Goal: Task Accomplishment & Management: Use online tool/utility

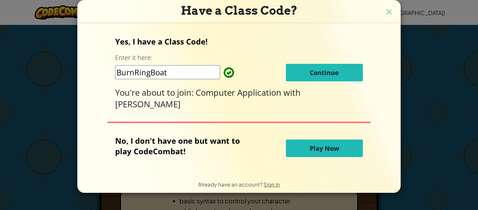
click at [299, 77] on button "Continue" at bounding box center [324, 72] width 77 height 17
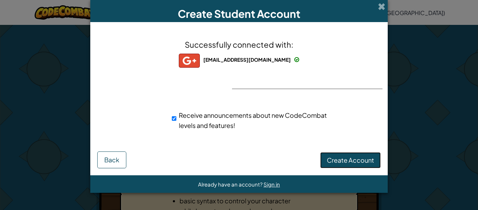
click at [352, 161] on span "Create Account" at bounding box center [350, 160] width 47 height 8
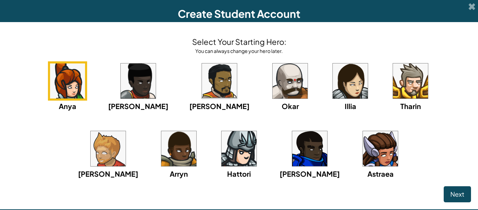
click at [352, 161] on div "Anya [PERSON_NAME] [PERSON_NAME] [PERSON_NAME] Arryn [PERSON_NAME]" at bounding box center [239, 128] width 464 height 135
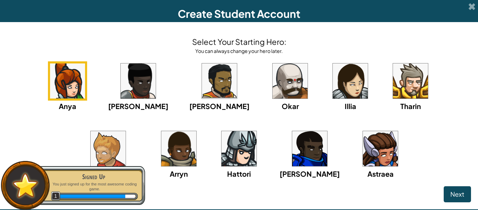
click at [121, 80] on img at bounding box center [138, 80] width 35 height 35
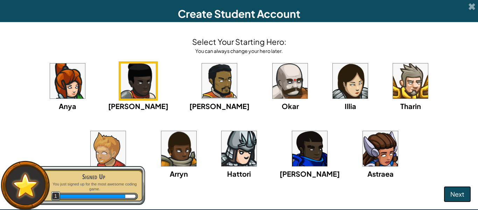
click at [453, 193] on span "Next" at bounding box center [457, 194] width 14 height 8
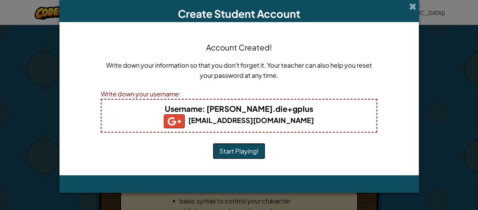
click at [254, 154] on button "Start Playing!" at bounding box center [239, 151] width 52 height 16
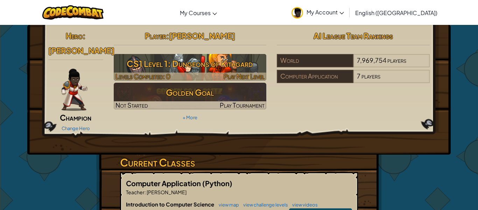
click at [155, 62] on h3 "CS1 Level 1: Dungeons of Kithgard" at bounding box center [190, 64] width 153 height 16
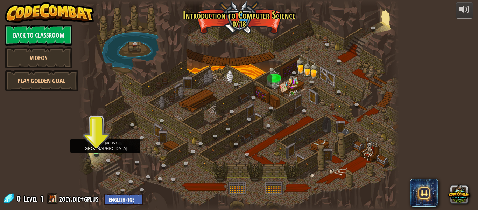
click at [96, 148] on img at bounding box center [96, 142] width 7 height 17
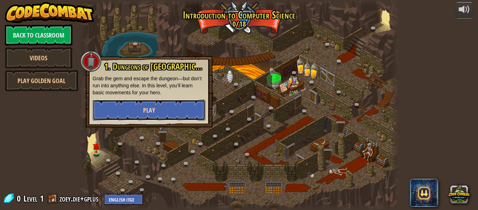
click at [143, 110] on span "Play" at bounding box center [149, 110] width 12 height 9
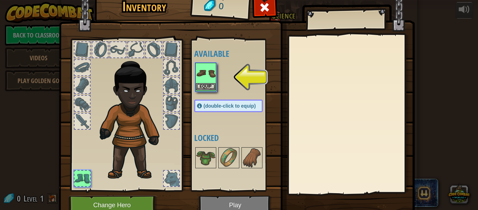
click at [210, 73] on img at bounding box center [206, 73] width 20 height 20
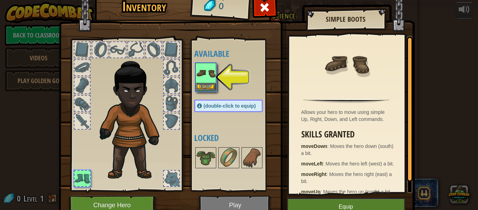
click at [210, 73] on img at bounding box center [206, 73] width 20 height 20
click at [211, 85] on button "Equip" at bounding box center [206, 86] width 20 height 7
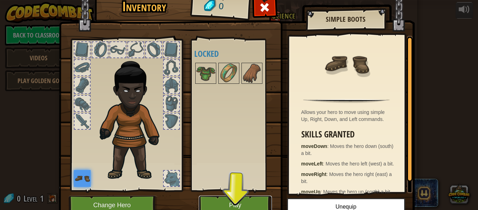
click at [251, 201] on button "Play" at bounding box center [235, 204] width 73 height 19
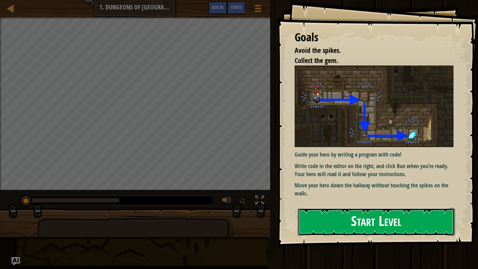
click at [349, 209] on button "Start Level" at bounding box center [376, 222] width 157 height 28
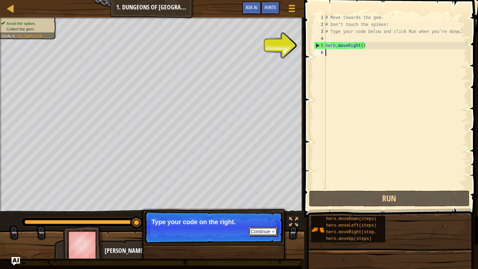
click at [274, 209] on div at bounding box center [273, 231] width 3 height 3
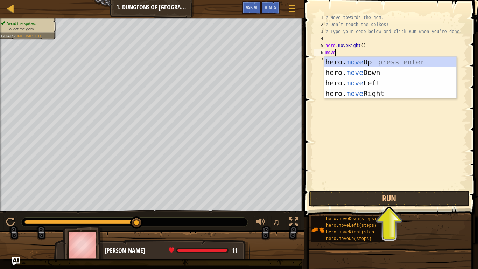
scroll to position [3, 1]
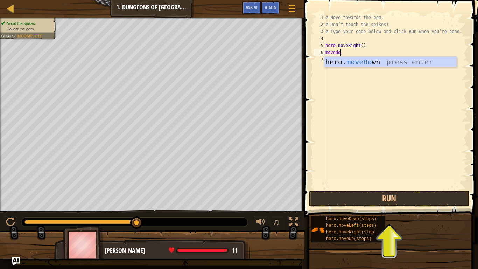
type textarea "movedow"
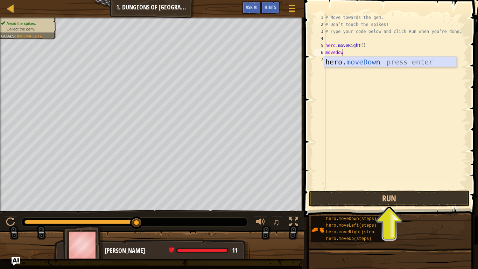
click at [393, 63] on div "hero. moveDow n press enter" at bounding box center [390, 72] width 132 height 31
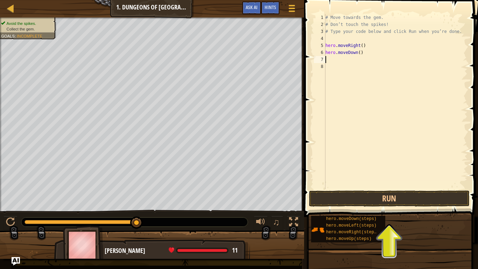
type textarea "m"
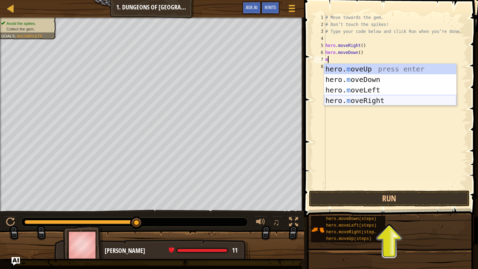
click at [380, 100] on div "hero. m oveUp press enter hero. m oveDown press enter hero. m oveLeft press ent…" at bounding box center [390, 95] width 132 height 63
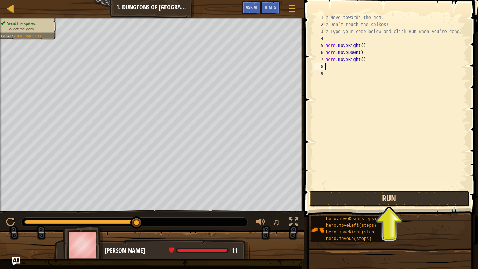
click at [387, 199] on button "Run" at bounding box center [389, 198] width 161 height 16
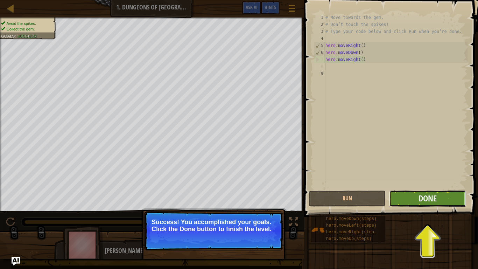
click at [417, 196] on button "Done" at bounding box center [427, 198] width 77 height 16
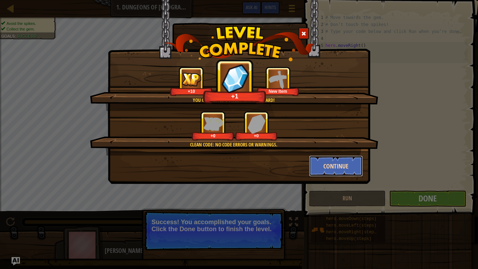
click at [334, 164] on button "Continue" at bounding box center [336, 165] width 54 height 21
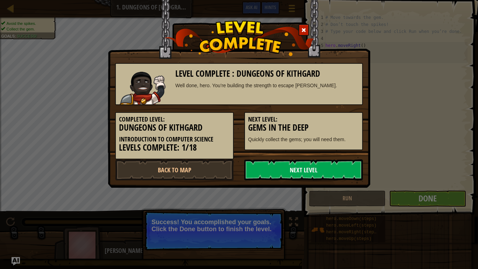
click at [330, 171] on link "Next Level" at bounding box center [303, 169] width 119 height 21
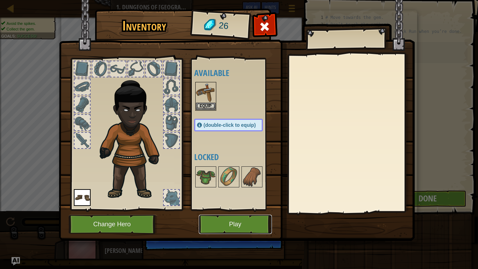
click at [239, 209] on button "Play" at bounding box center [235, 224] width 73 height 19
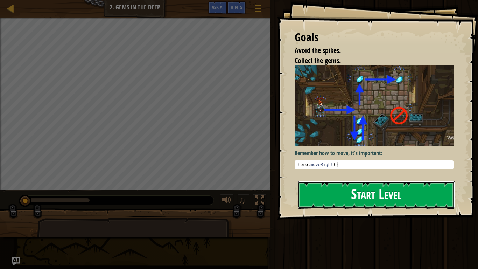
click at [321, 199] on button "Start Level" at bounding box center [376, 195] width 157 height 28
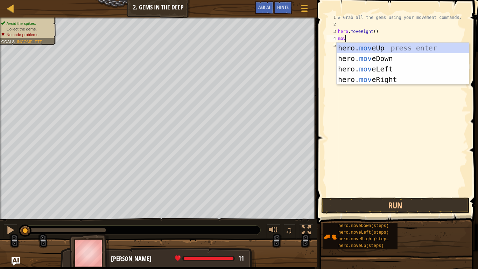
scroll to position [3, 0]
type textarea "m"
type textarea "mo"
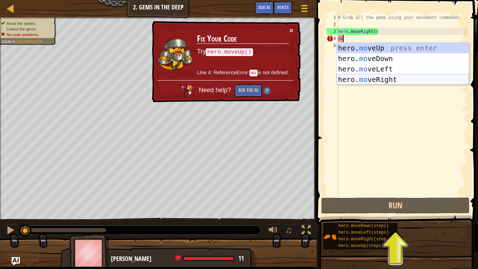
click at [373, 81] on div "hero. mo veUp press enter hero. mo veDown press enter hero. mo veLeft press ent…" at bounding box center [403, 74] width 132 height 63
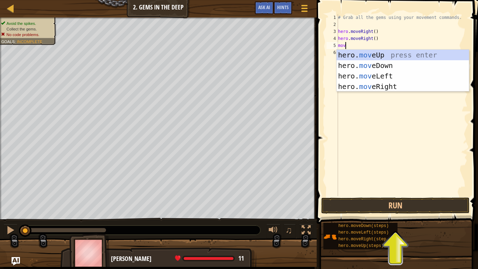
scroll to position [3, 1]
type textarea "move"
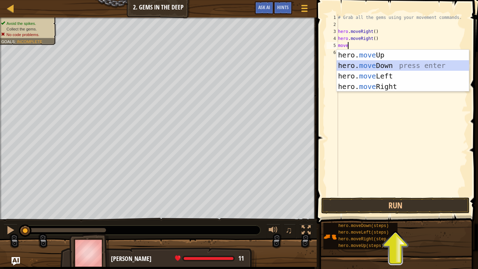
click at [400, 65] on div "hero. move Up press enter hero. move Down press enter hero. move Left press ent…" at bounding box center [403, 81] width 132 height 63
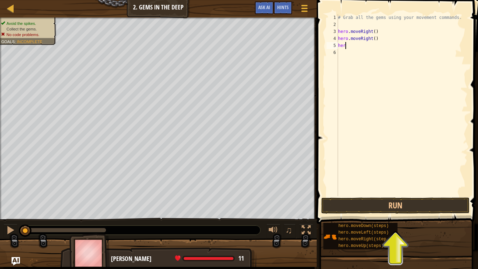
type textarea "h"
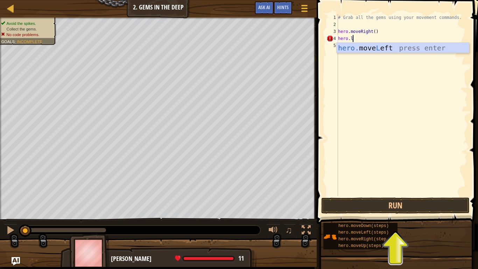
type textarea "hero.le"
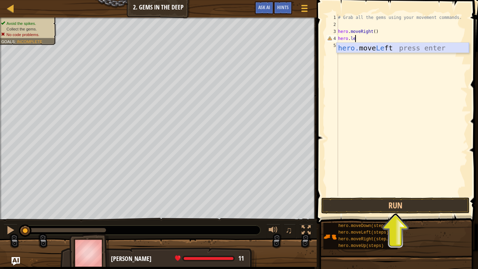
click at [391, 47] on div "hero. move Le ft press enter" at bounding box center [403, 58] width 132 height 31
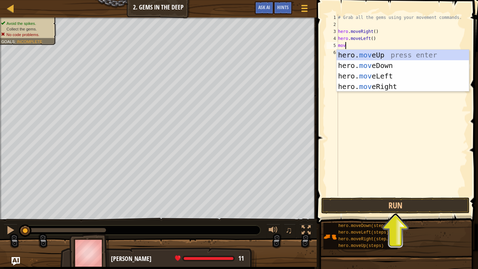
scroll to position [3, 1]
click at [384, 0] on body "Map Introduction to Computer Science 2. Gems in the Deep Game Menu Done Hints A…" at bounding box center [239, 0] width 478 height 0
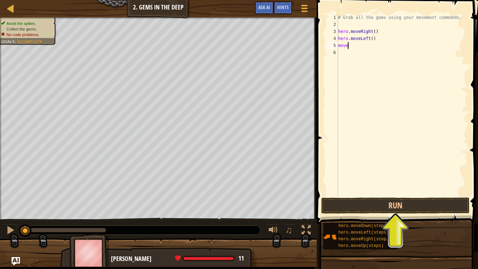
click at [357, 44] on div "# Grab all the gems using your movement commands. hero . moveRight ( ) hero . m…" at bounding box center [402, 112] width 131 height 196
type textarea "mover"
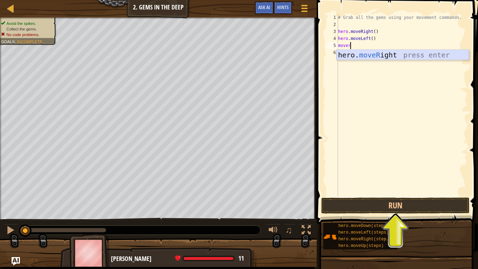
click at [374, 53] on div "hero. moveR ight press enter" at bounding box center [403, 65] width 132 height 31
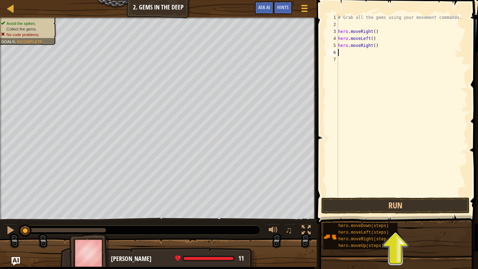
scroll to position [3, 0]
click at [363, 60] on div "# Grab all the gems using your movement commands. hero . moveRight ( ) hero . m…" at bounding box center [402, 112] width 131 height 196
click at [352, 51] on div "# Grab all the gems using your movement commands. hero . moveRight ( ) hero . m…" at bounding box center [402, 112] width 131 height 196
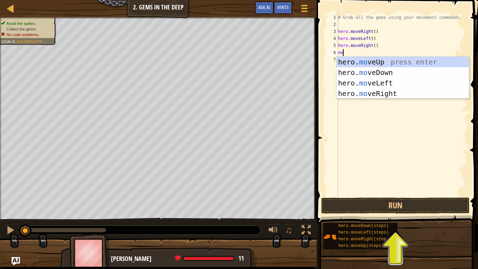
type textarea "move"
click at [391, 63] on div "hero. move Up press enter hero. move Down press enter hero. move Left press ent…" at bounding box center [403, 88] width 132 height 63
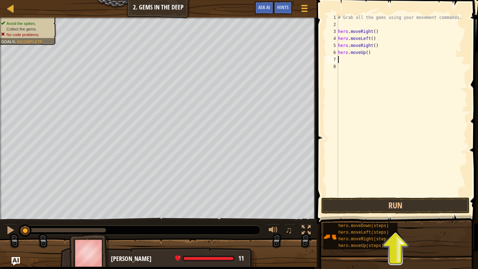
scroll to position [3, 0]
click at [390, 209] on button "Run" at bounding box center [395, 205] width 148 height 16
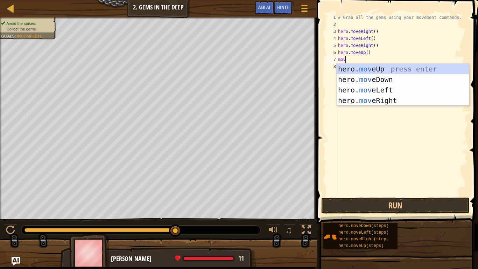
type textarea "move"
click at [419, 102] on div "hero. move Up press enter hero. move Down press enter hero. move Left press ent…" at bounding box center [403, 95] width 132 height 63
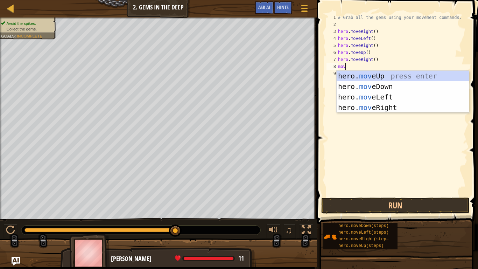
type textarea "move"
click at [406, 85] on div "hero. move Up press enter hero. move Down press enter hero. move Left press ent…" at bounding box center [403, 102] width 132 height 63
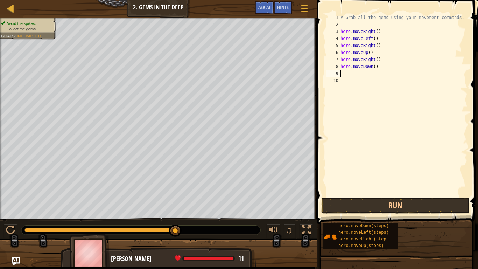
type textarea "m"
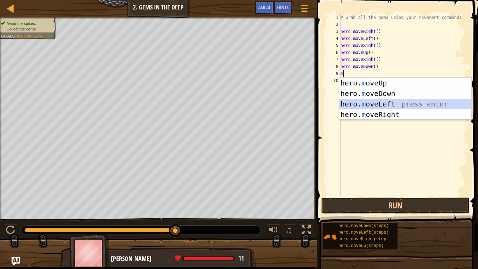
click at [402, 102] on div "hero. m oveUp press enter hero. m oveDown press enter hero. m oveLeft press ent…" at bounding box center [405, 109] width 132 height 63
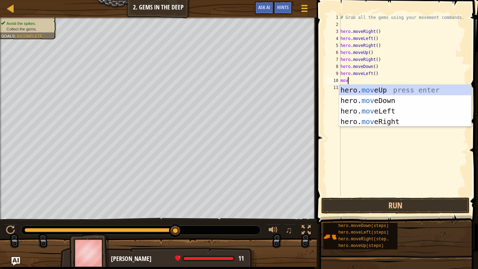
type textarea "move"
click at [425, 100] on div "hero. move Up press enter hero. move Down press enter hero. move Left press ent…" at bounding box center [405, 116] width 132 height 63
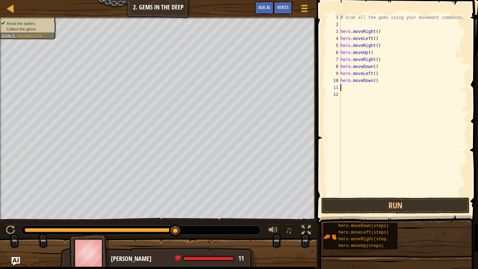
scroll to position [3, 0]
click at [387, 206] on button "Run" at bounding box center [395, 205] width 148 height 16
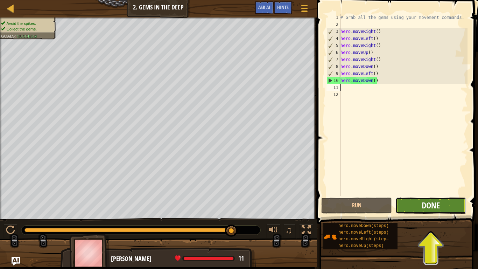
click at [435, 208] on span "Done" at bounding box center [431, 204] width 18 height 11
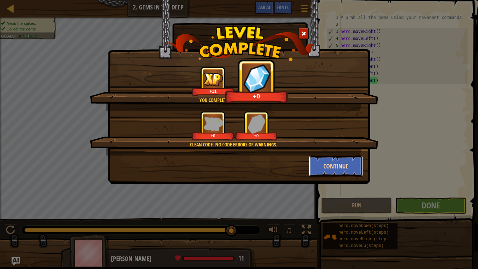
click at [334, 163] on button "Continue" at bounding box center [336, 165] width 54 height 21
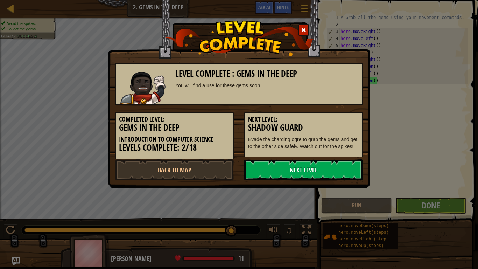
click at [317, 175] on link "Next Level" at bounding box center [303, 169] width 119 height 21
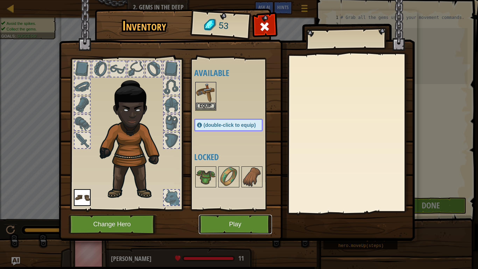
click at [260, 209] on button "Play" at bounding box center [235, 224] width 73 height 19
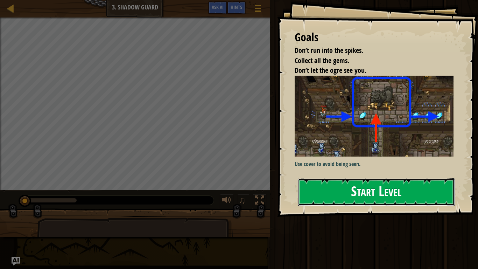
click at [344, 198] on button "Start Level" at bounding box center [376, 192] width 157 height 28
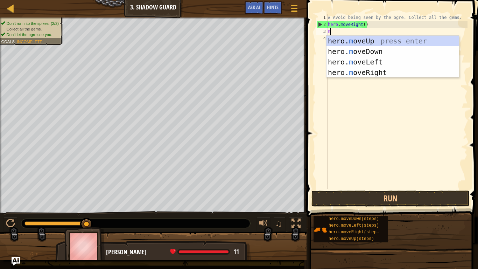
scroll to position [3, 0]
type textarea "move"
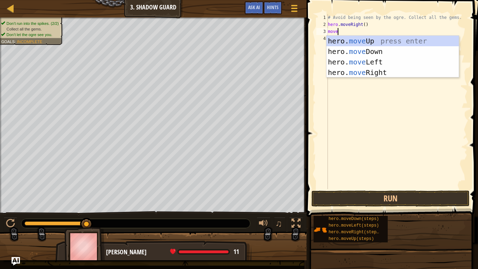
scroll to position [3, 1]
click at [376, 41] on div "hero. move Up press enter hero. move Down press enter hero. move Left press ent…" at bounding box center [393, 67] width 132 height 63
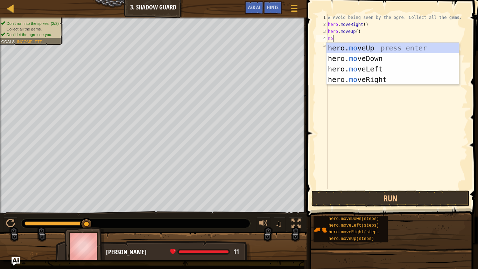
scroll to position [3, 0]
type textarea "move"
click at [390, 82] on div "hero. move Up press enter hero. move Down press enter hero. move Left press ent…" at bounding box center [393, 74] width 132 height 63
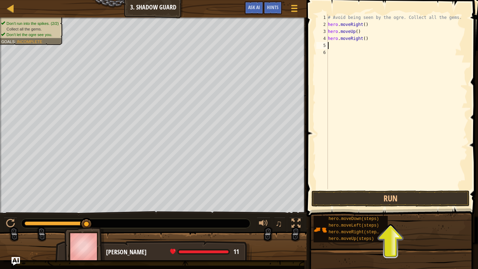
scroll to position [3, 0]
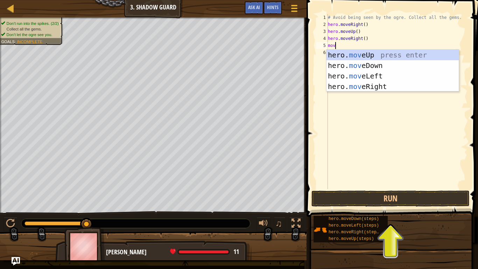
type textarea "move"
click at [397, 65] on div "hero. move Up press enter hero. move Down press enter hero. move Left press ent…" at bounding box center [393, 81] width 132 height 63
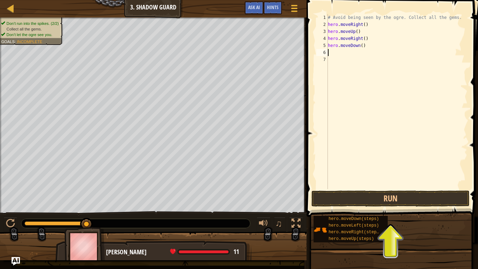
scroll to position [3, 0]
type textarea "m"
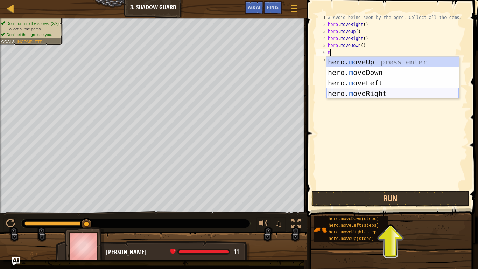
click at [395, 92] on div "hero. m oveUp press enter hero. m oveDown press enter hero. m oveLeft press ent…" at bounding box center [393, 88] width 132 height 63
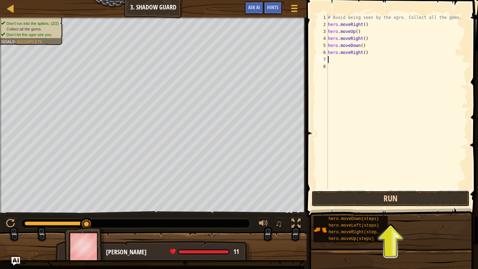
click at [383, 202] on button "Run" at bounding box center [390, 198] width 158 height 16
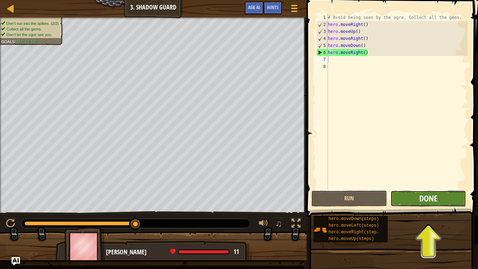
click at [430, 198] on span "Done" at bounding box center [428, 197] width 18 height 11
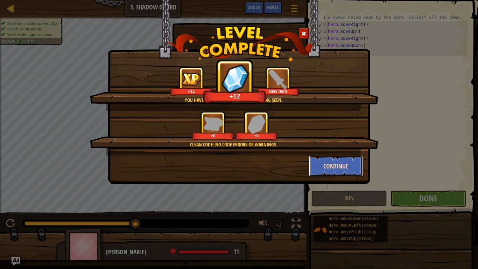
click at [338, 167] on button "Continue" at bounding box center [336, 165] width 54 height 21
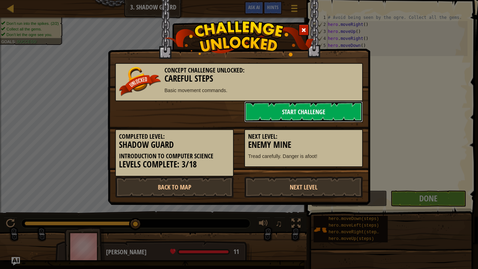
click at [320, 110] on link "Start Challenge" at bounding box center [303, 111] width 119 height 21
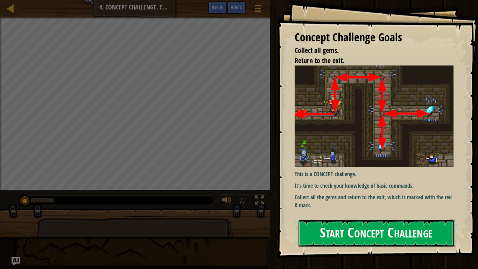
click at [342, 209] on button "Start Concept Challenge" at bounding box center [376, 233] width 157 height 28
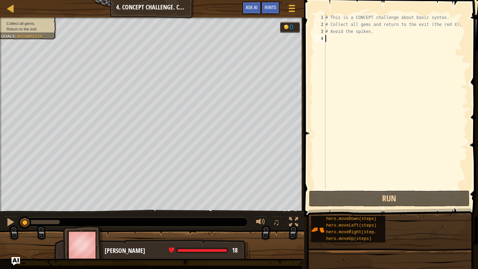
scroll to position [3, 0]
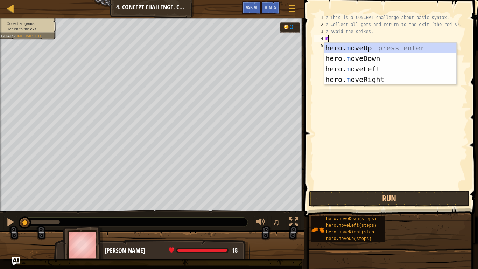
type textarea "mo"
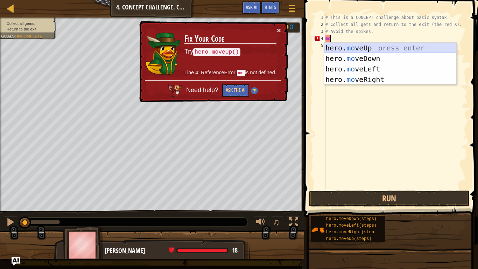
click at [405, 49] on div "hero. mo veUp press enter hero. mo veDown press enter hero. mo veLeft press ent…" at bounding box center [390, 74] width 132 height 63
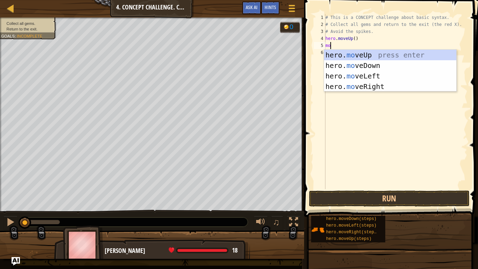
scroll to position [3, 1]
type textarea "move"
click at [400, 86] on div "hero. move Up press enter hero. move Down press enter hero. move Left press ent…" at bounding box center [390, 81] width 132 height 63
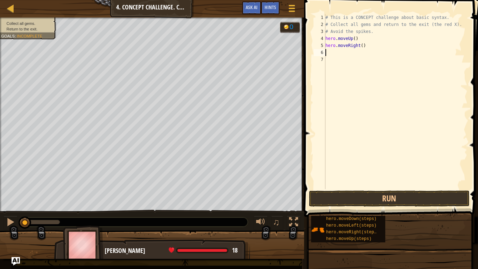
scroll to position [3, 0]
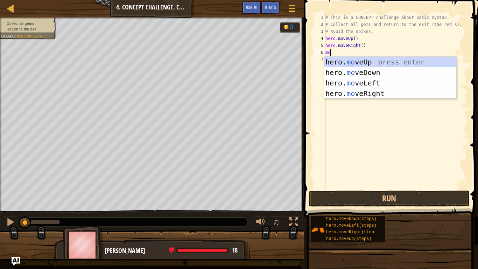
type textarea "mov"
click at [346, 73] on div "hero. mov eUp press enter hero. mov eDown press enter hero. mov eLeft press ent…" at bounding box center [390, 88] width 132 height 63
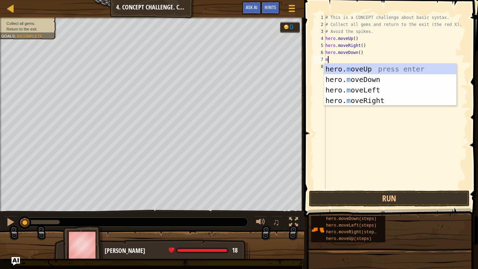
scroll to position [3, 0]
type textarea "move"
click at [370, 71] on div "hero. move Up press enter hero. move Down press enter hero. move Left press ent…" at bounding box center [390, 95] width 132 height 63
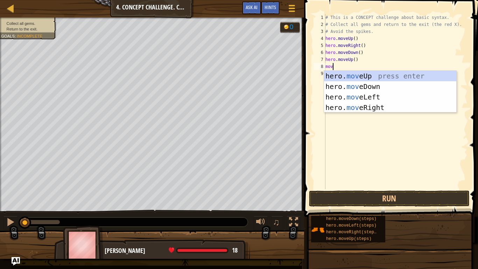
type textarea "move"
click at [410, 112] on div "hero. move Up press enter hero. move Down press enter hero. move Left press ent…" at bounding box center [390, 102] width 132 height 63
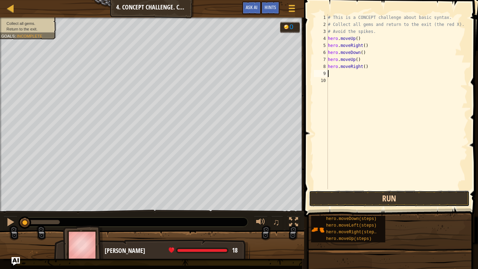
click at [390, 196] on button "Run" at bounding box center [389, 198] width 161 height 16
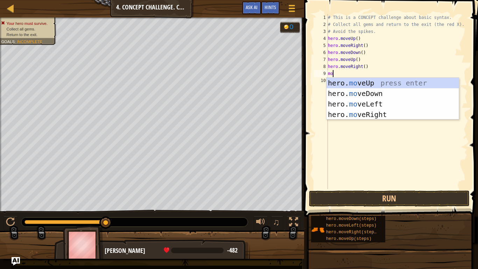
scroll to position [3, 1]
type textarea "move"
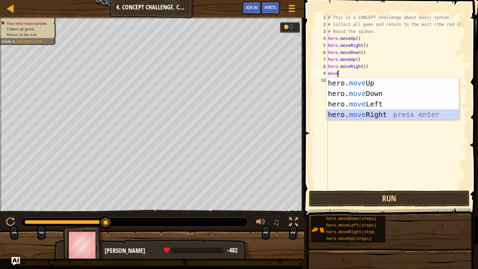
click at [371, 114] on div "hero. move Up press enter hero. move Down press enter hero. move Left press ent…" at bounding box center [393, 109] width 132 height 63
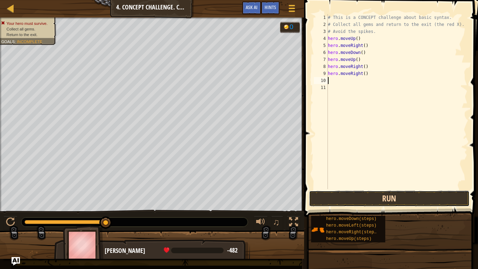
click at [361, 197] on button "Run" at bounding box center [389, 198] width 161 height 16
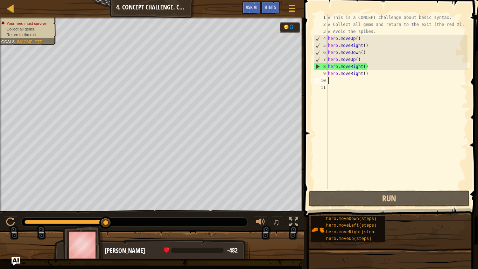
click at [364, 58] on div "# This is a CONCEPT challenge about basic syntax. # Collect all gems and return…" at bounding box center [397, 108] width 141 height 189
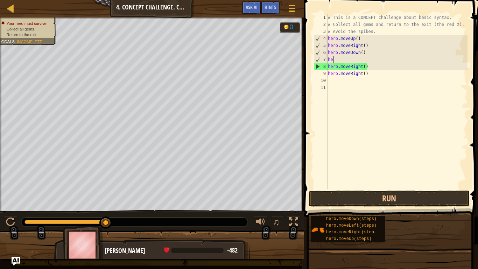
type textarea "h"
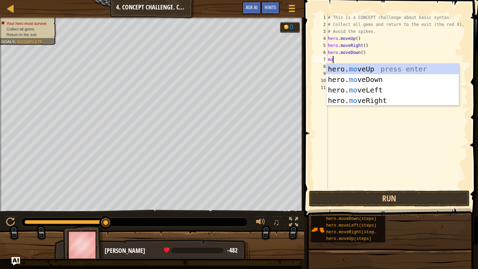
type textarea "move"
click at [385, 77] on div "hero. move Up press enter hero. move Down press enter hero. move Left press ent…" at bounding box center [393, 95] width 132 height 63
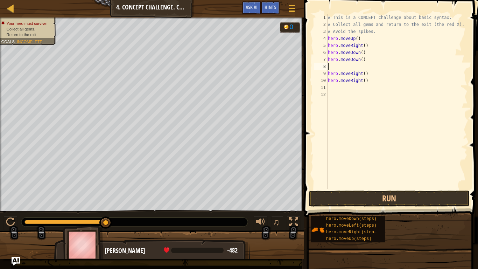
scroll to position [3, 0]
click at [328, 73] on div "# This is a CONCEPT challenge about basic syntax. # Collect all gems and return…" at bounding box center [397, 108] width 141 height 189
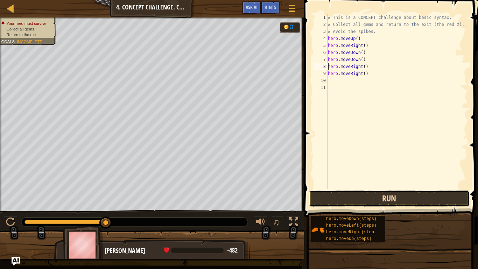
click at [407, 198] on button "Run" at bounding box center [389, 198] width 161 height 16
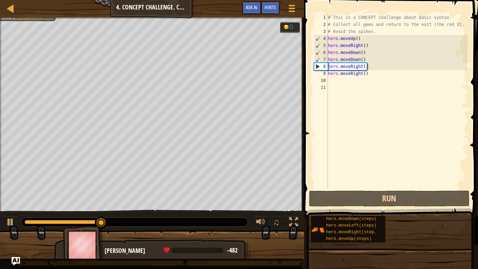
click at [377, 68] on div "# This is a CONCEPT challenge about basic syntax. # Collect all gems and return…" at bounding box center [397, 108] width 141 height 189
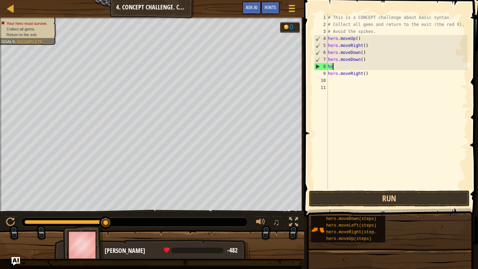
type textarea "h"
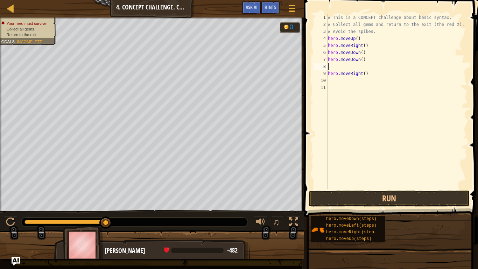
click at [328, 74] on div "9" at bounding box center [321, 73] width 14 height 7
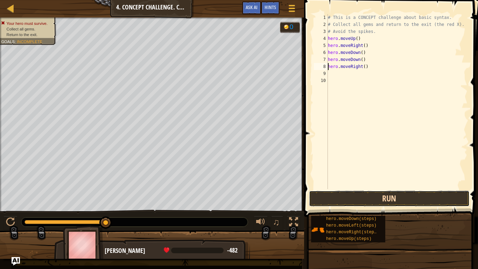
click at [379, 196] on button "Run" at bounding box center [389, 198] width 161 height 16
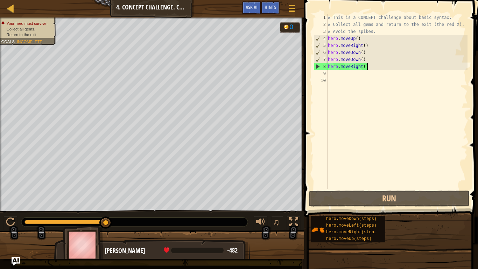
click at [373, 68] on div "# This is a CONCEPT challenge about basic syntax. # Collect all gems and return…" at bounding box center [397, 108] width 141 height 189
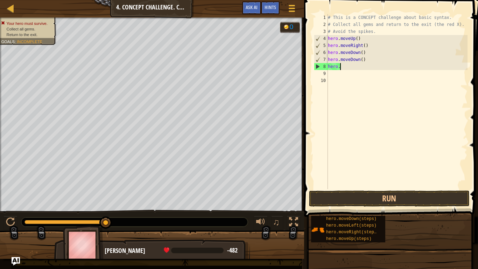
type textarea "h"
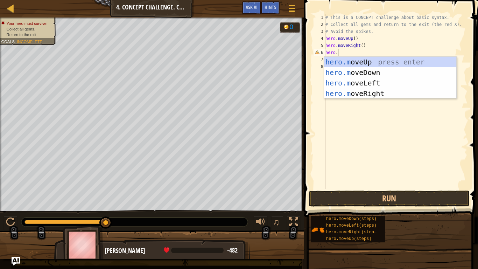
scroll to position [3, 0]
type textarea "h"
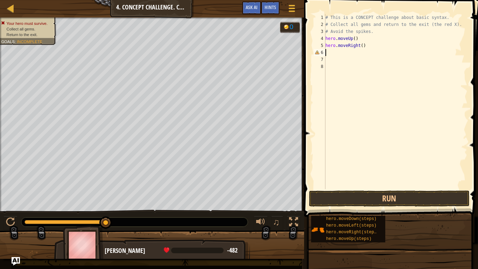
scroll to position [3, 0]
type textarea "h"
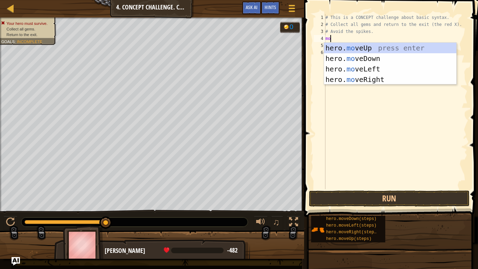
type textarea "mov"
click at [406, 48] on div "hero. mov eUp press enter hero. mov eDown press enter hero. mov eLeft press ent…" at bounding box center [390, 74] width 132 height 63
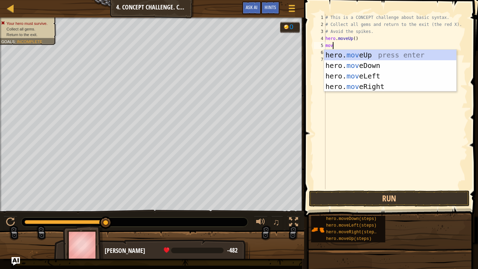
type textarea "move"
click at [393, 90] on div "hero. move Up press enter hero. move Down press enter hero. move Left press ent…" at bounding box center [390, 81] width 132 height 63
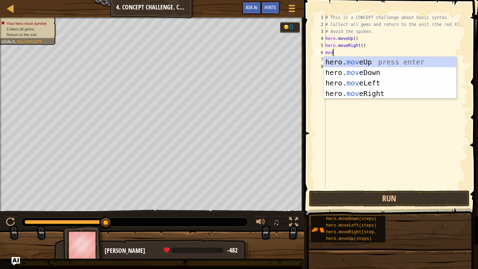
type textarea "move"
click at [382, 74] on div "hero. move Up press enter hero. move Down press enter hero. move Left press ent…" at bounding box center [390, 88] width 132 height 63
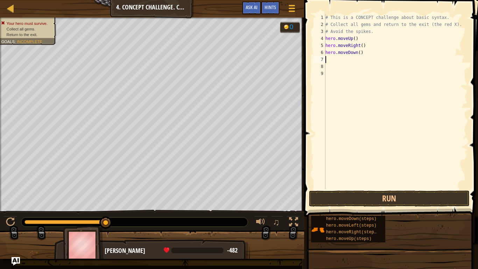
scroll to position [3, 0]
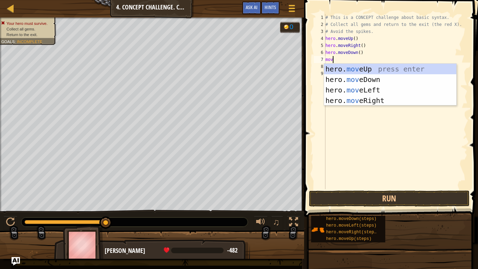
type textarea "move"
click at [399, 100] on div "hero. move Up press enter hero. move Down press enter hero. move Left press ent…" at bounding box center [390, 95] width 132 height 63
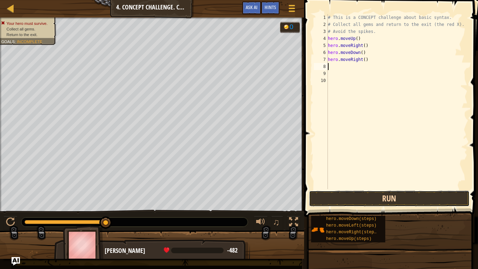
click at [397, 193] on button "Run" at bounding box center [389, 198] width 161 height 16
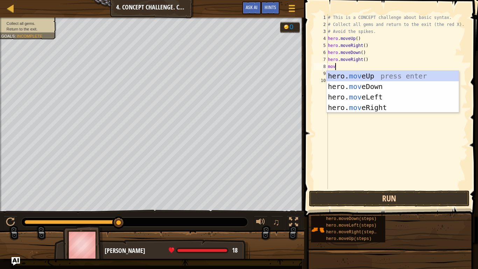
type textarea "move"
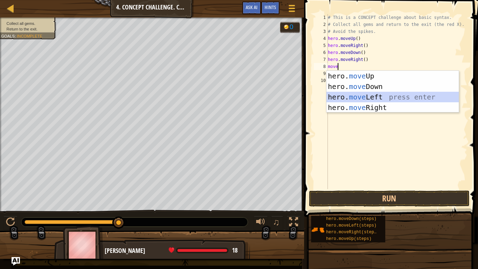
click at [372, 98] on div "hero. move Up press enter hero. move Down press enter hero. move Left press ent…" at bounding box center [393, 102] width 132 height 63
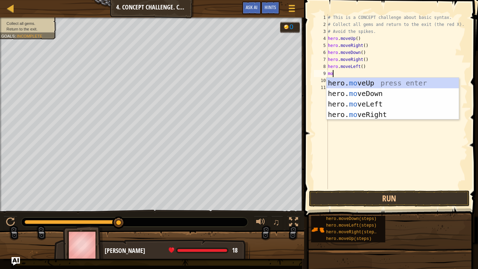
scroll to position [3, 0]
type textarea "move"
click at [387, 93] on div "hero. move Up press enter hero. move Down press enter hero. move Left press ent…" at bounding box center [393, 109] width 132 height 63
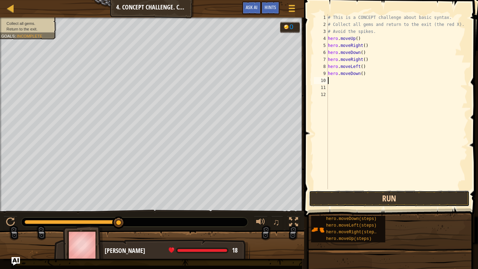
click at [390, 196] on button "Run" at bounding box center [389, 198] width 161 height 16
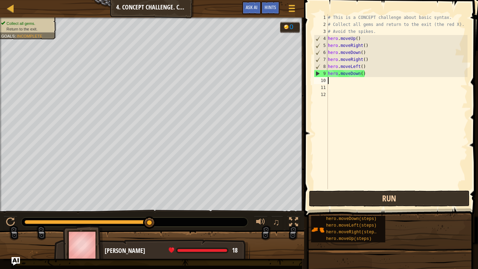
type textarea "m"
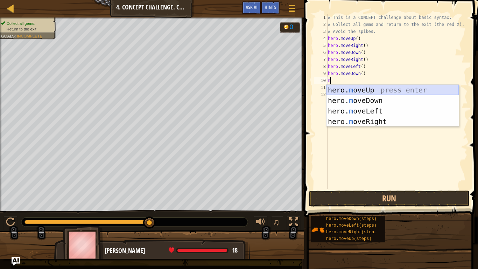
click at [395, 91] on div "hero. m oveUp press enter hero. m oveDown press enter hero. m oveLeft press ent…" at bounding box center [393, 116] width 132 height 63
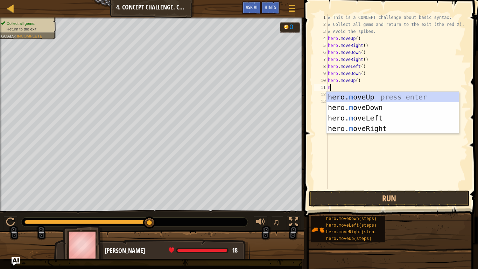
type textarea "mo"
click at [386, 121] on div "hero. mo veUp press enter hero. mo veDown press enter hero. mo veLeft press ent…" at bounding box center [393, 123] width 132 height 63
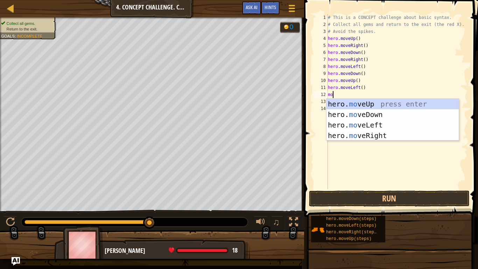
type textarea "mov"
click at [392, 116] on div "hero. mov eUp press enter hero. mov eDown press enter hero. mov eLeft press ent…" at bounding box center [393, 130] width 132 height 63
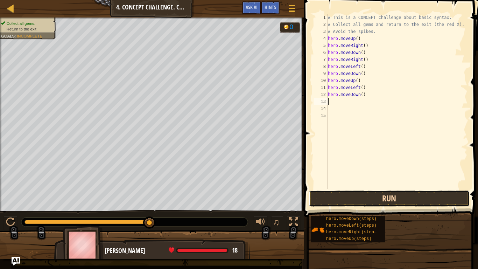
click at [415, 196] on button "Run" at bounding box center [389, 198] width 161 height 16
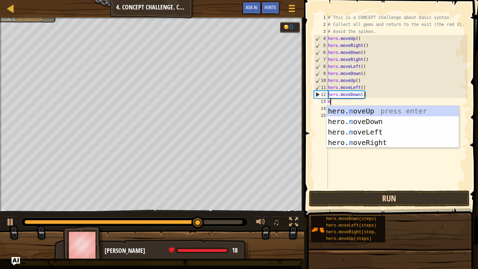
type textarea "mo"
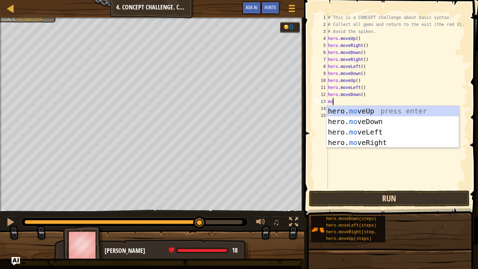
scroll to position [3, 0]
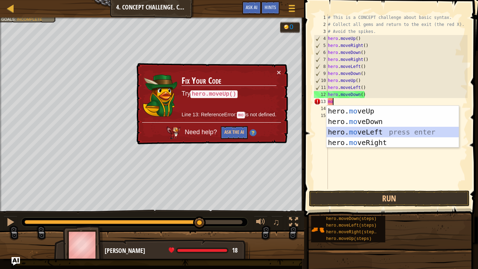
click at [387, 133] on div "hero. mo veUp press enter hero. mo veDown press enter hero. mo veLeft press ent…" at bounding box center [393, 137] width 132 height 63
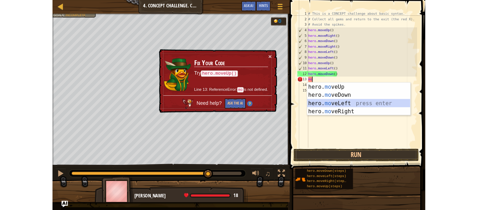
scroll to position [3, 0]
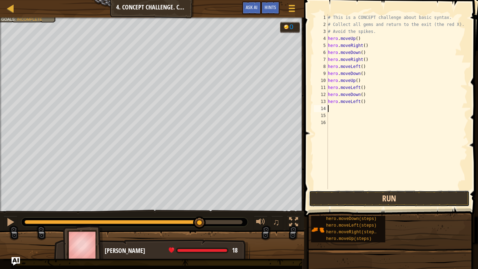
click at [375, 201] on button "Run" at bounding box center [389, 198] width 161 height 16
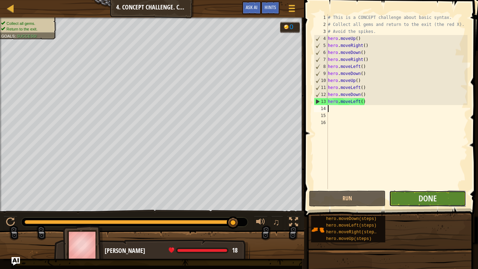
click at [451, 197] on button "Done" at bounding box center [427, 198] width 77 height 16
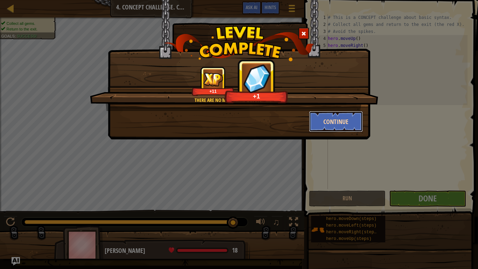
click at [333, 116] on button "Continue" at bounding box center [336, 121] width 54 height 21
